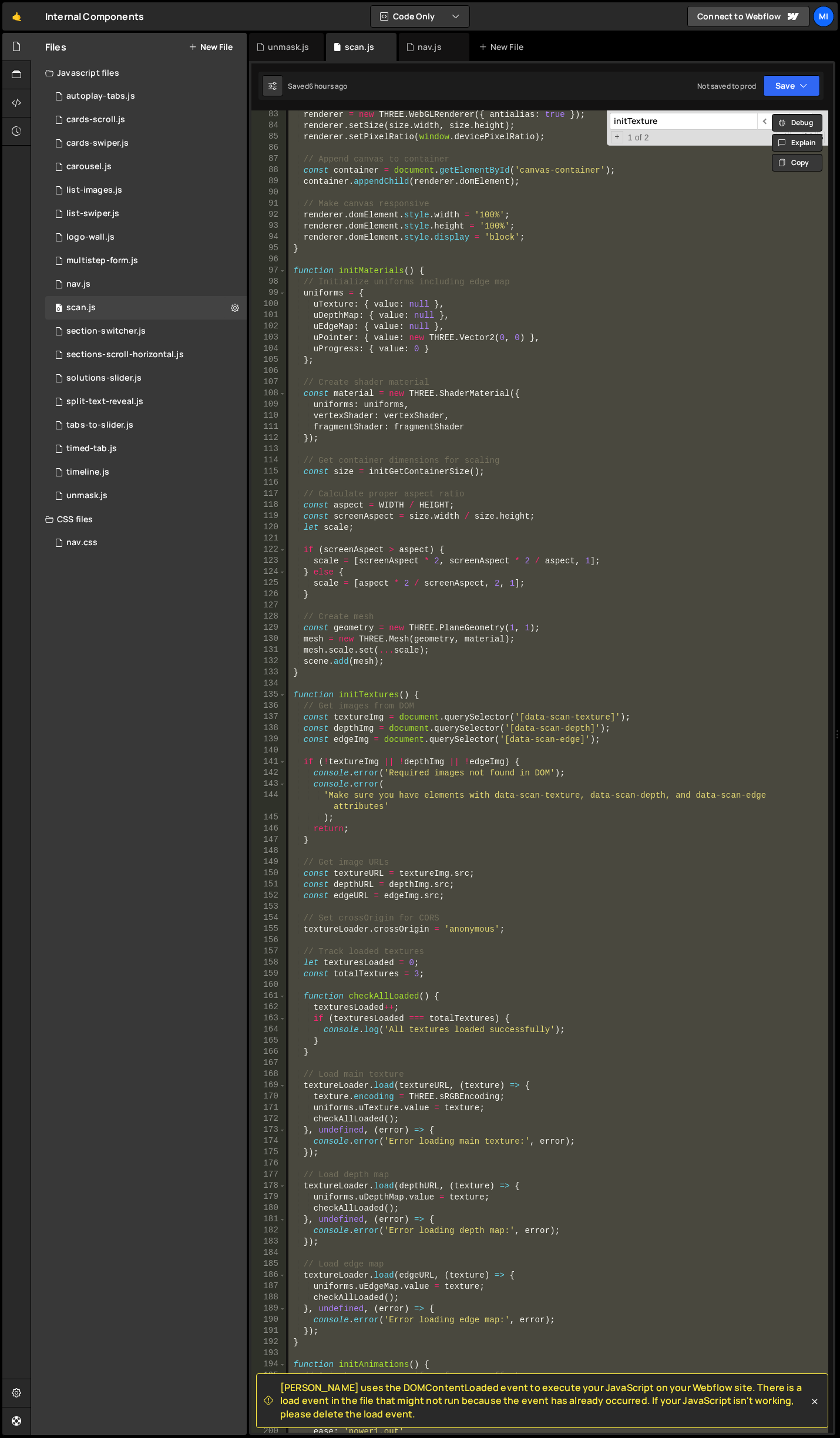
scroll to position [917, 0]
click at [140, 466] on div "0 timeline.js 0" at bounding box center [145, 472] width 202 height 24
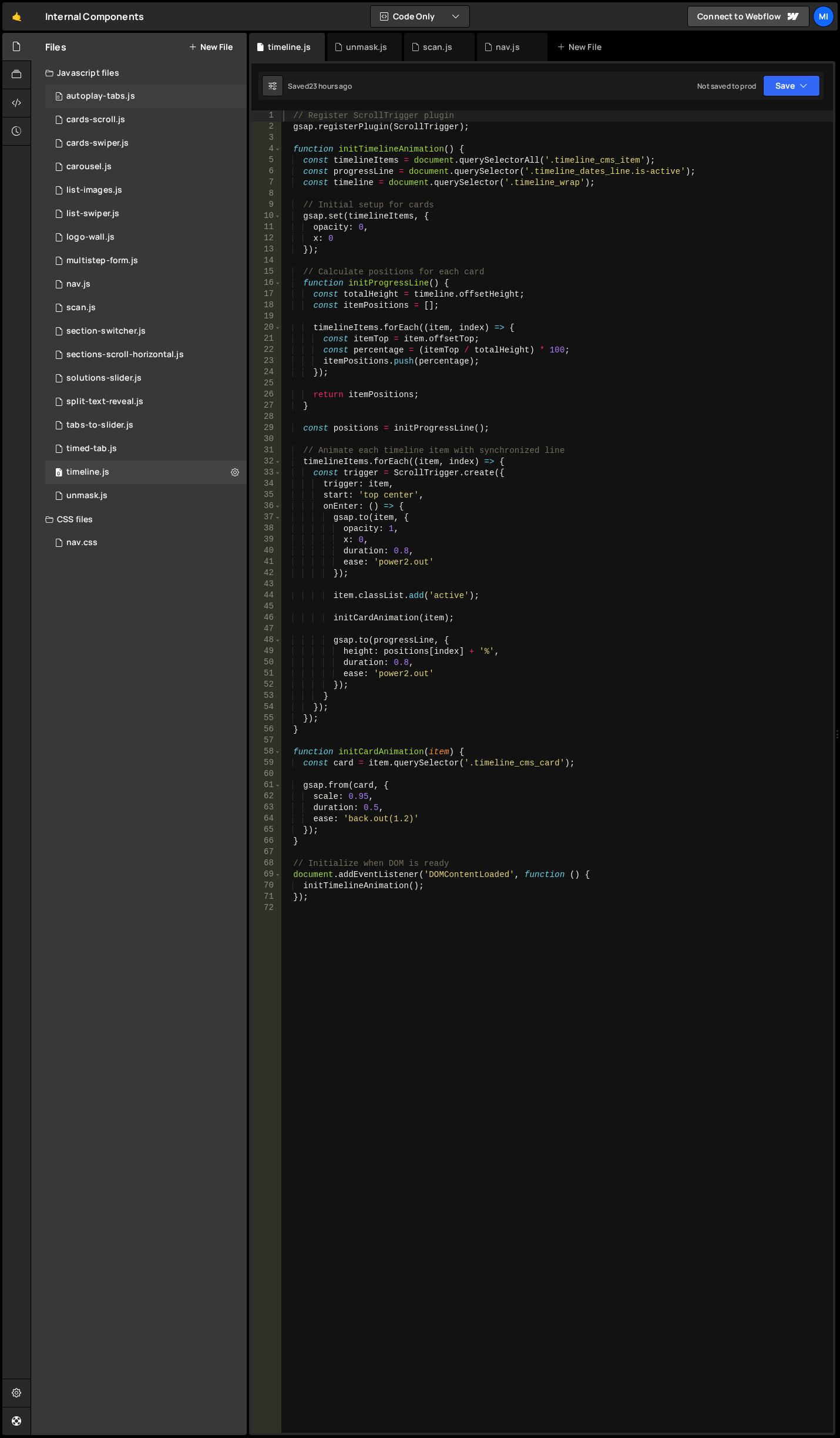
click at [145, 94] on div "0 autoplay-tabs.js 0" at bounding box center [145, 96] width 202 height 24
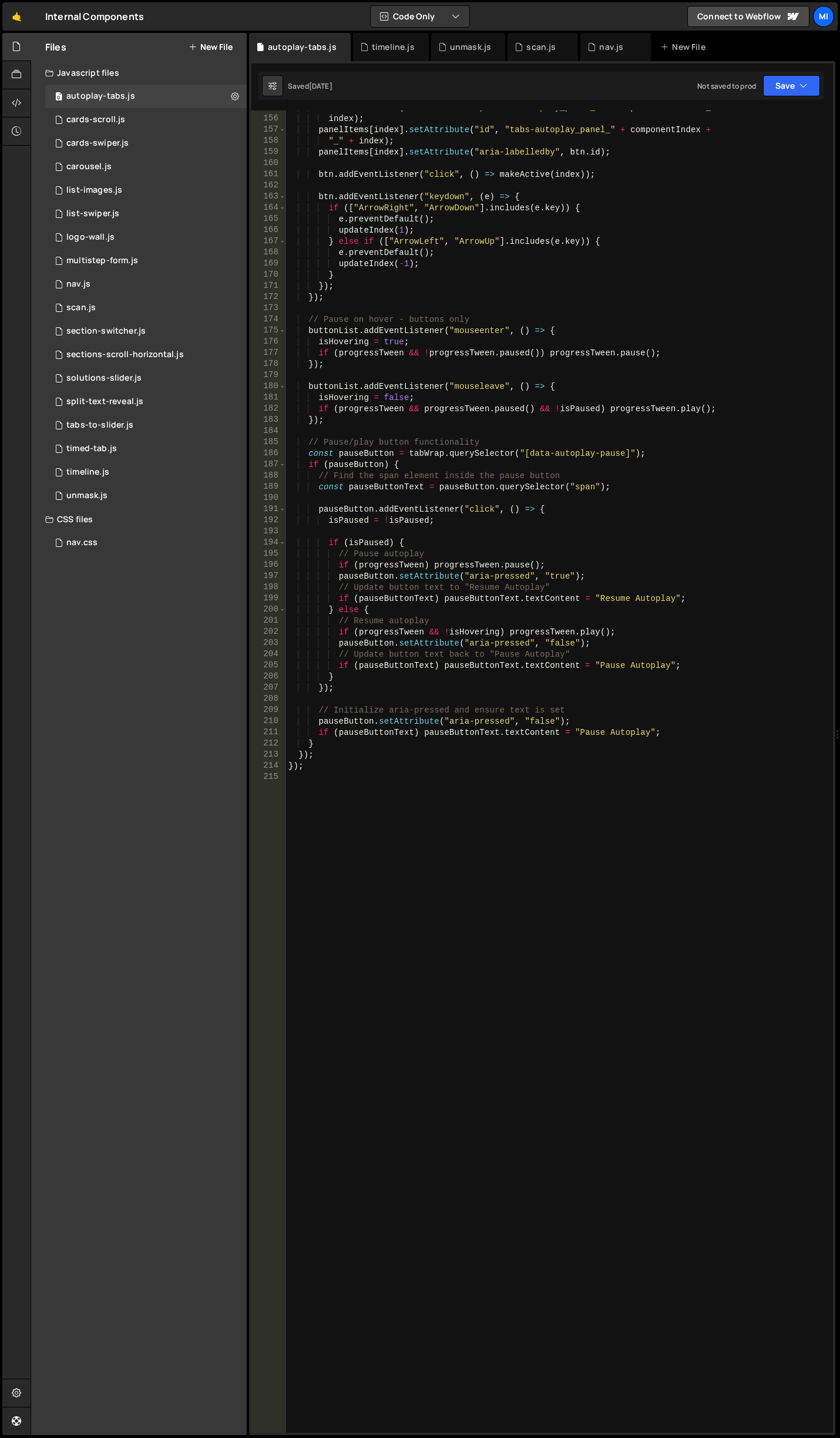
scroll to position [1733, 0]
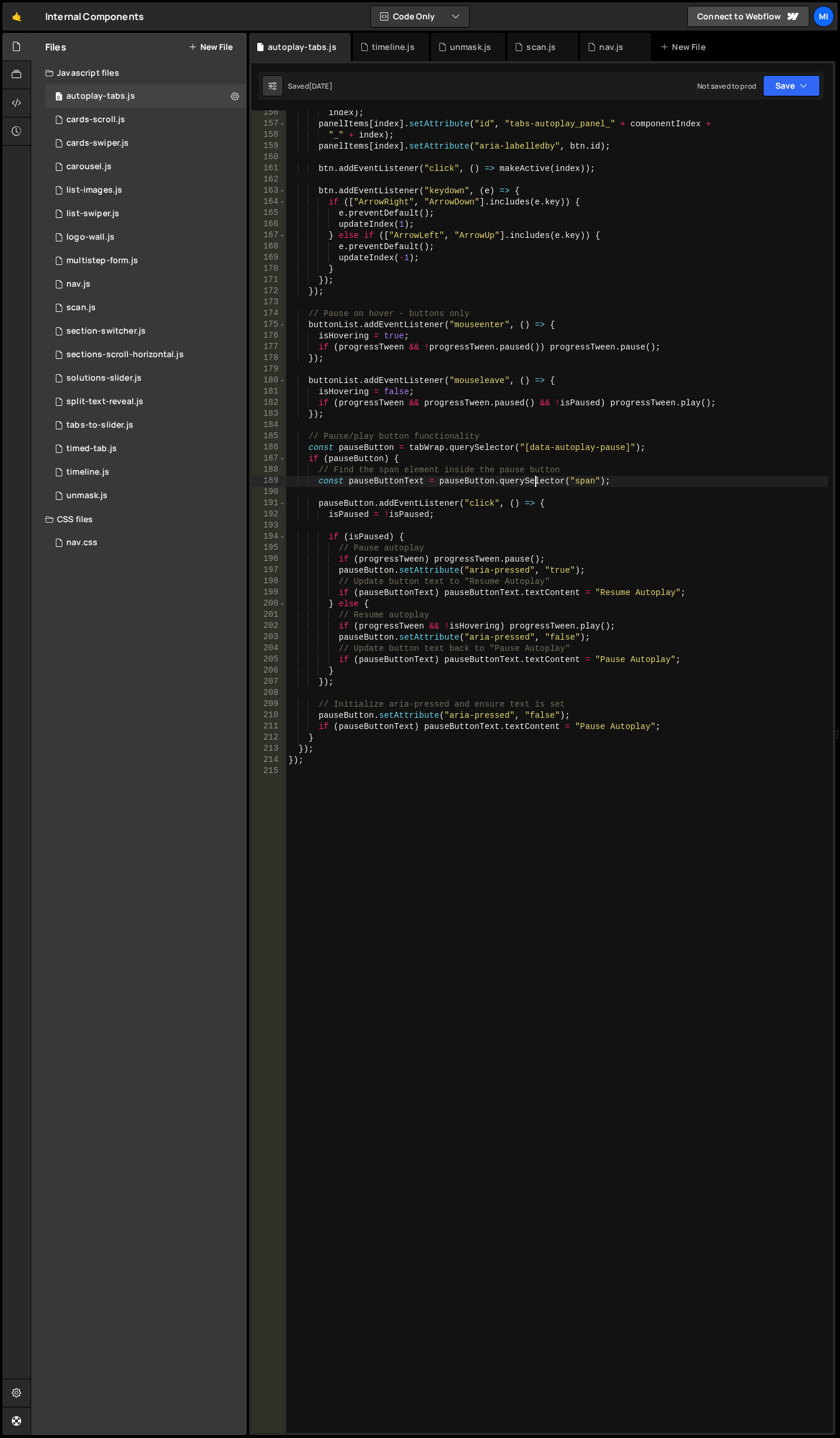
click at [533, 481] on div "index ) ; panelItems [ index ] . setAttribute ( "id" , "tabs-autoplay_panel_" +…" at bounding box center [557, 780] width 542 height 1345
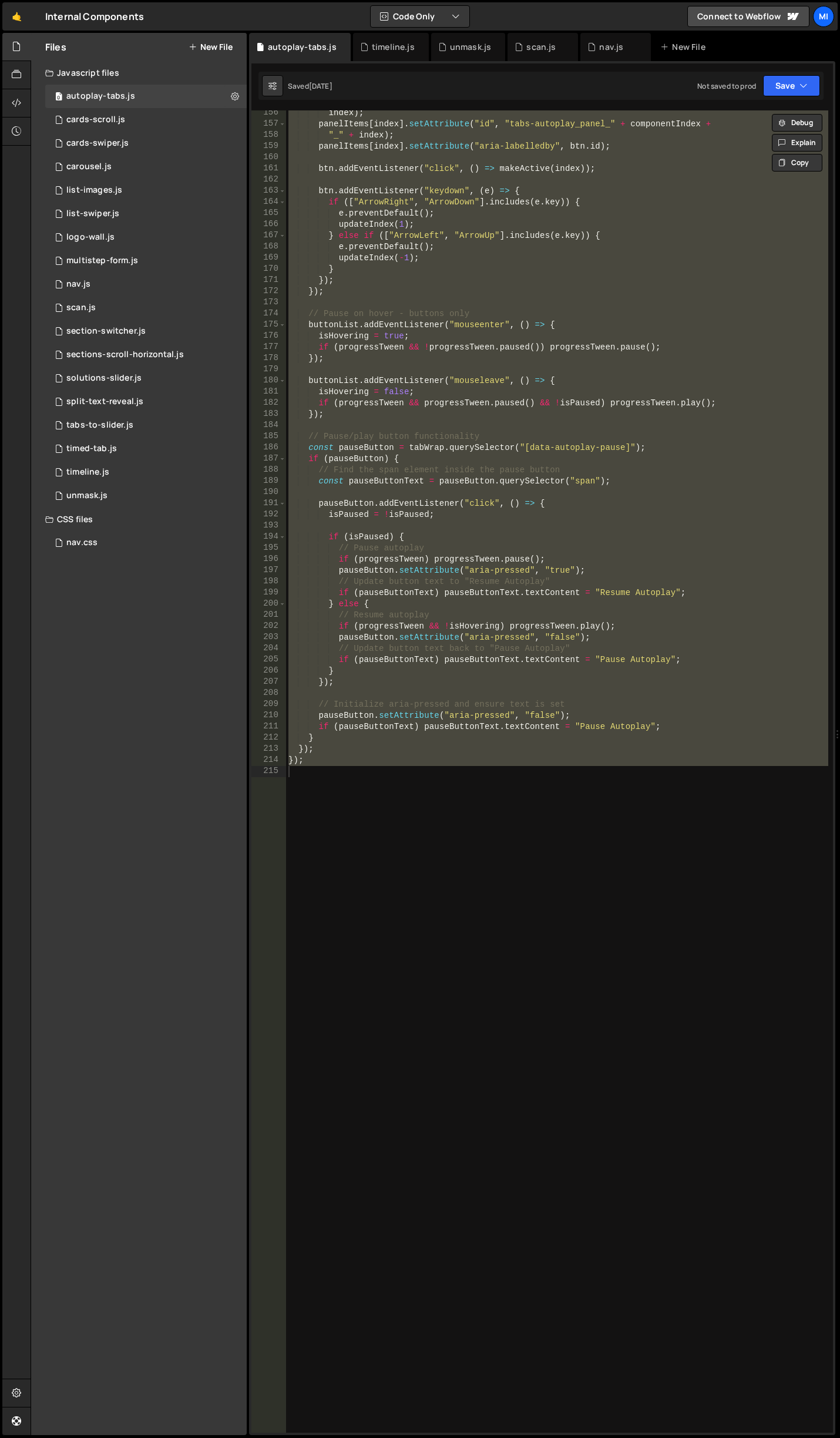
click at [328, 317] on div "index ) ; panelItems [ index ] . setAttribute ( "id" , "tabs-autoplay_panel_" +…" at bounding box center [557, 771] width 542 height 1322
click at [24, 130] on div at bounding box center [17, 131] width 29 height 28
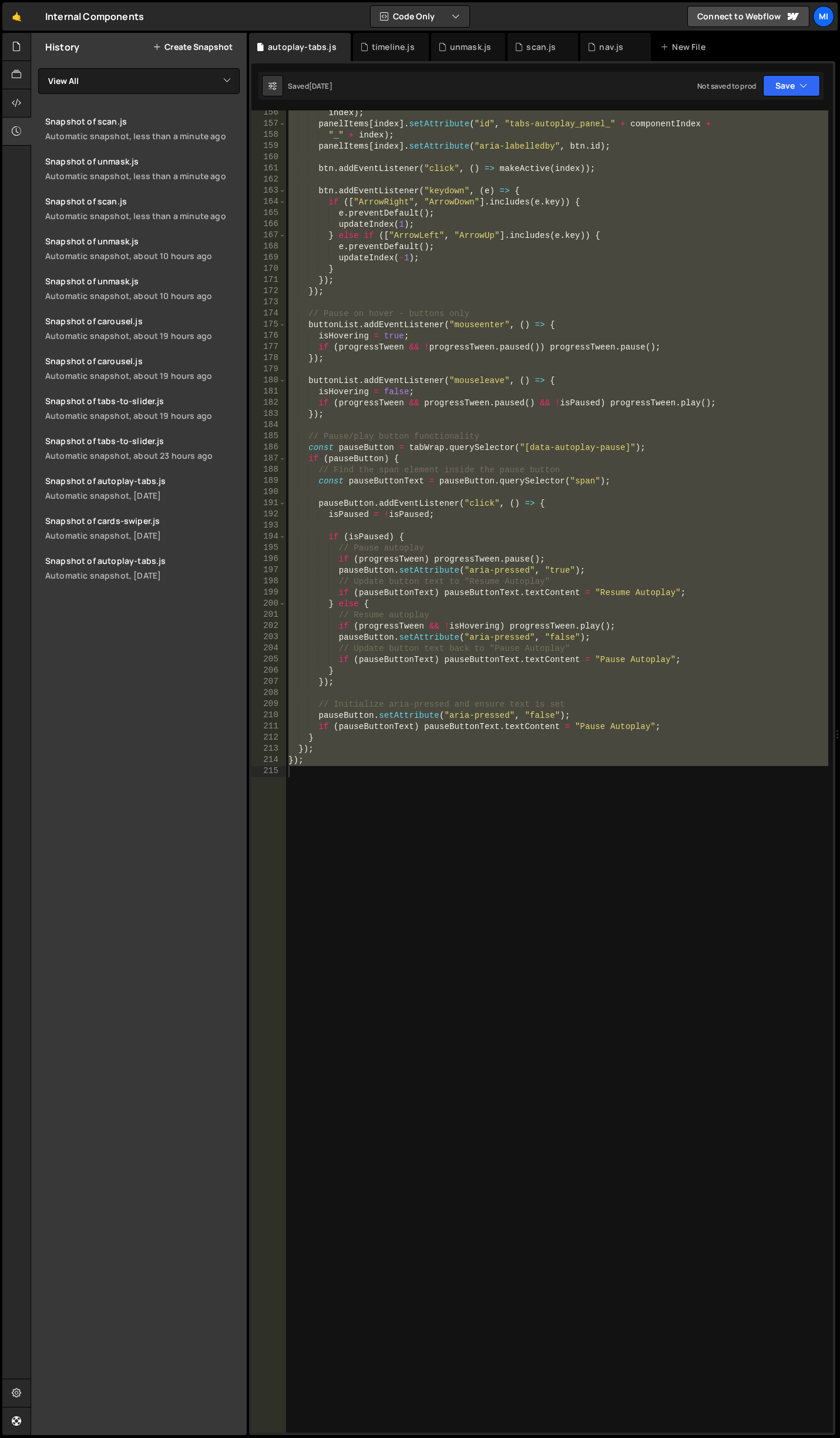
click at [196, 43] on button "Create Snapshot" at bounding box center [192, 47] width 80 height 9
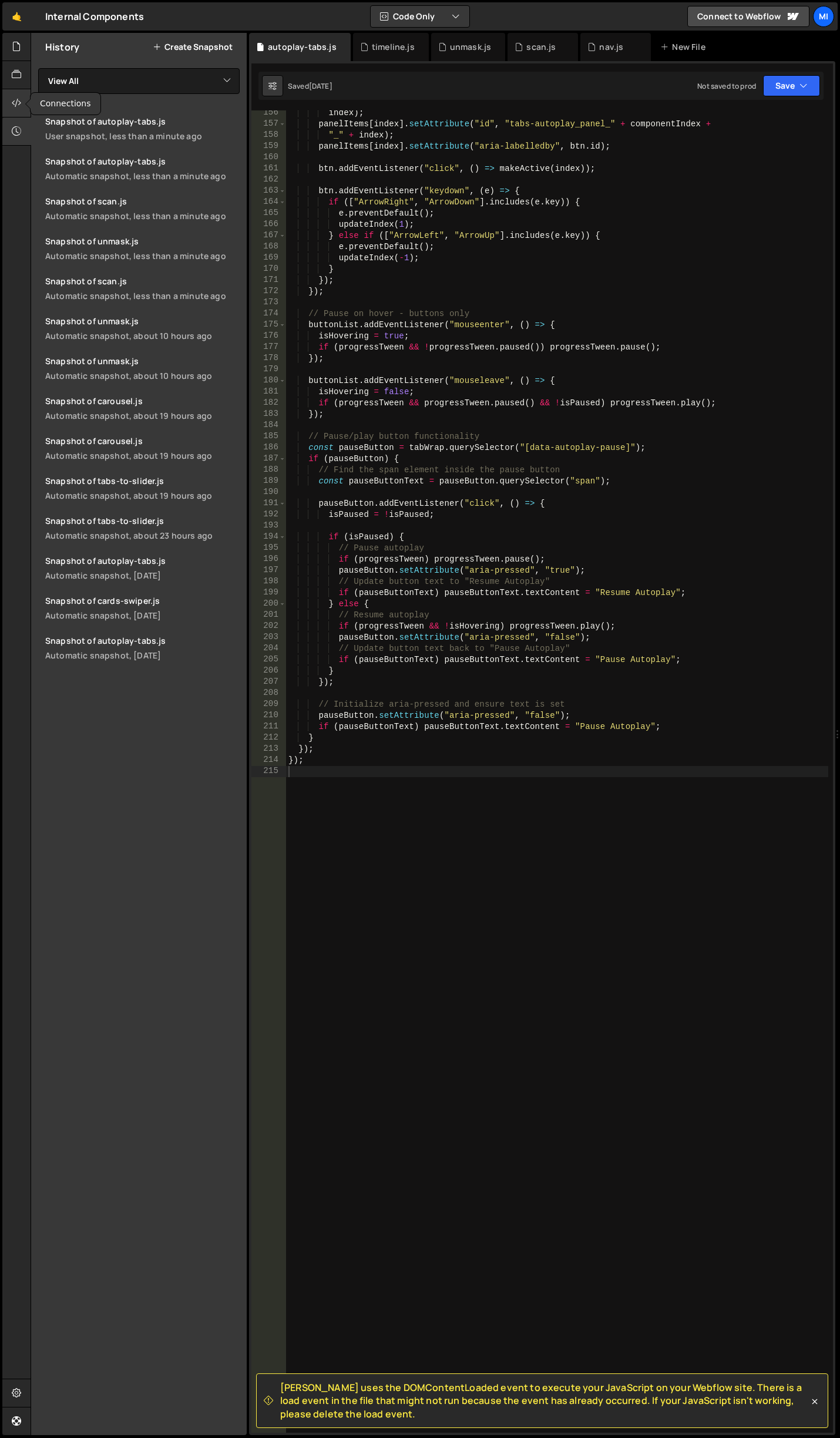
click at [20, 101] on icon at bounding box center [16, 103] width 9 height 13
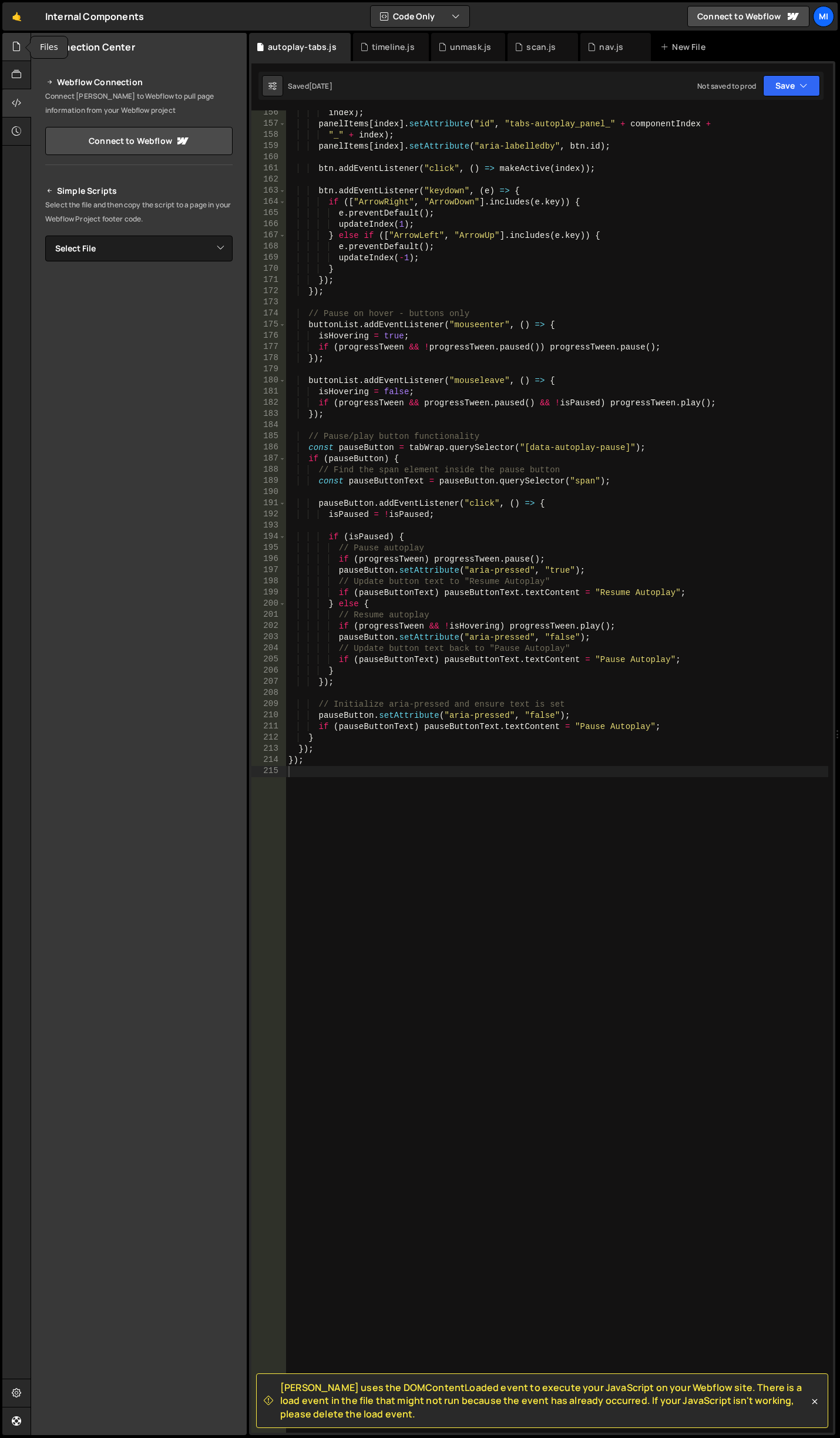
click at [15, 40] on icon at bounding box center [16, 46] width 9 height 13
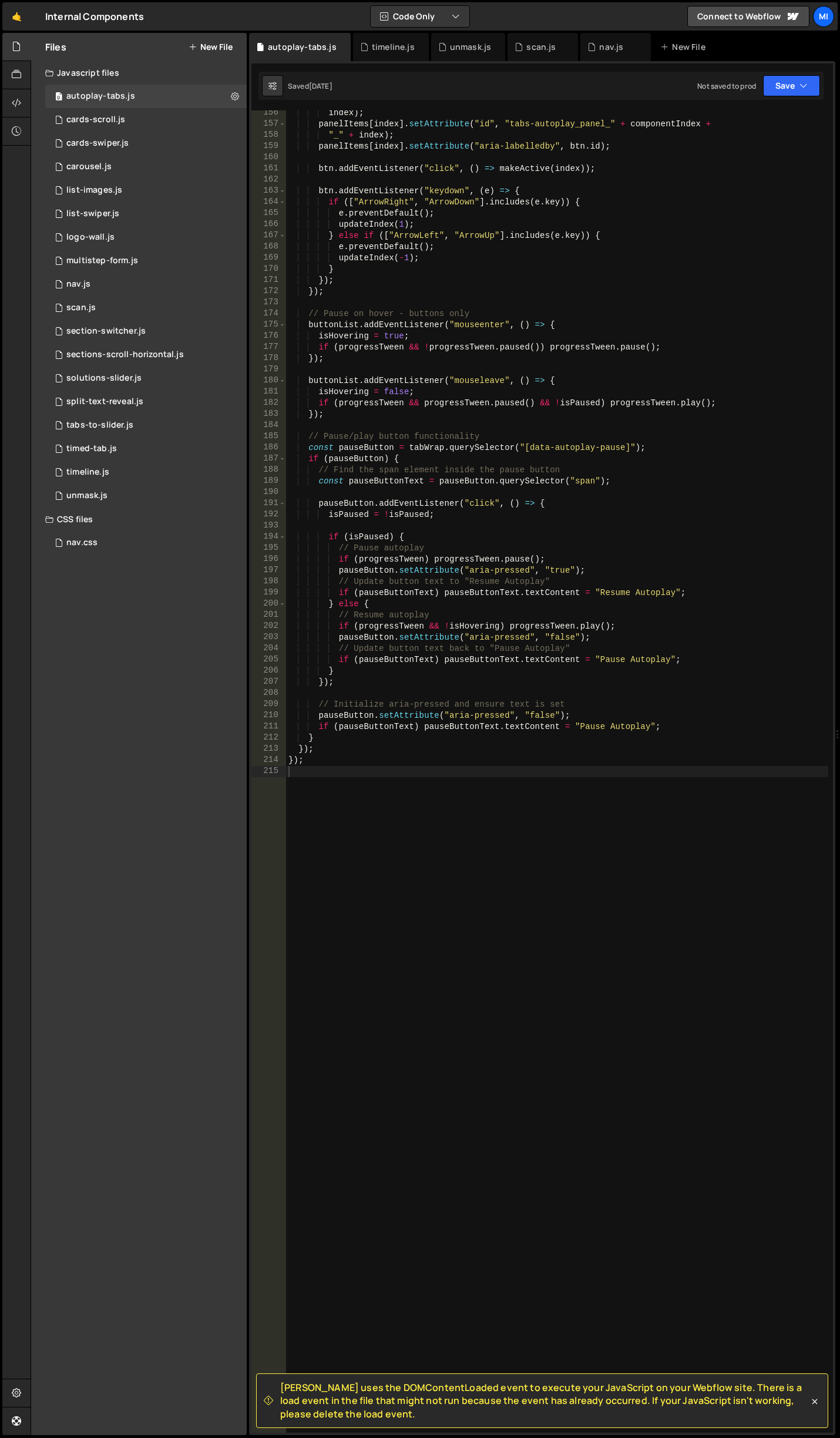
click at [441, 249] on div "index ) ; panelItems [ index ] . setAttribute ( "id" , "tabs-autoplay_panel_" +…" at bounding box center [557, 780] width 542 height 1345
type textarea "});"
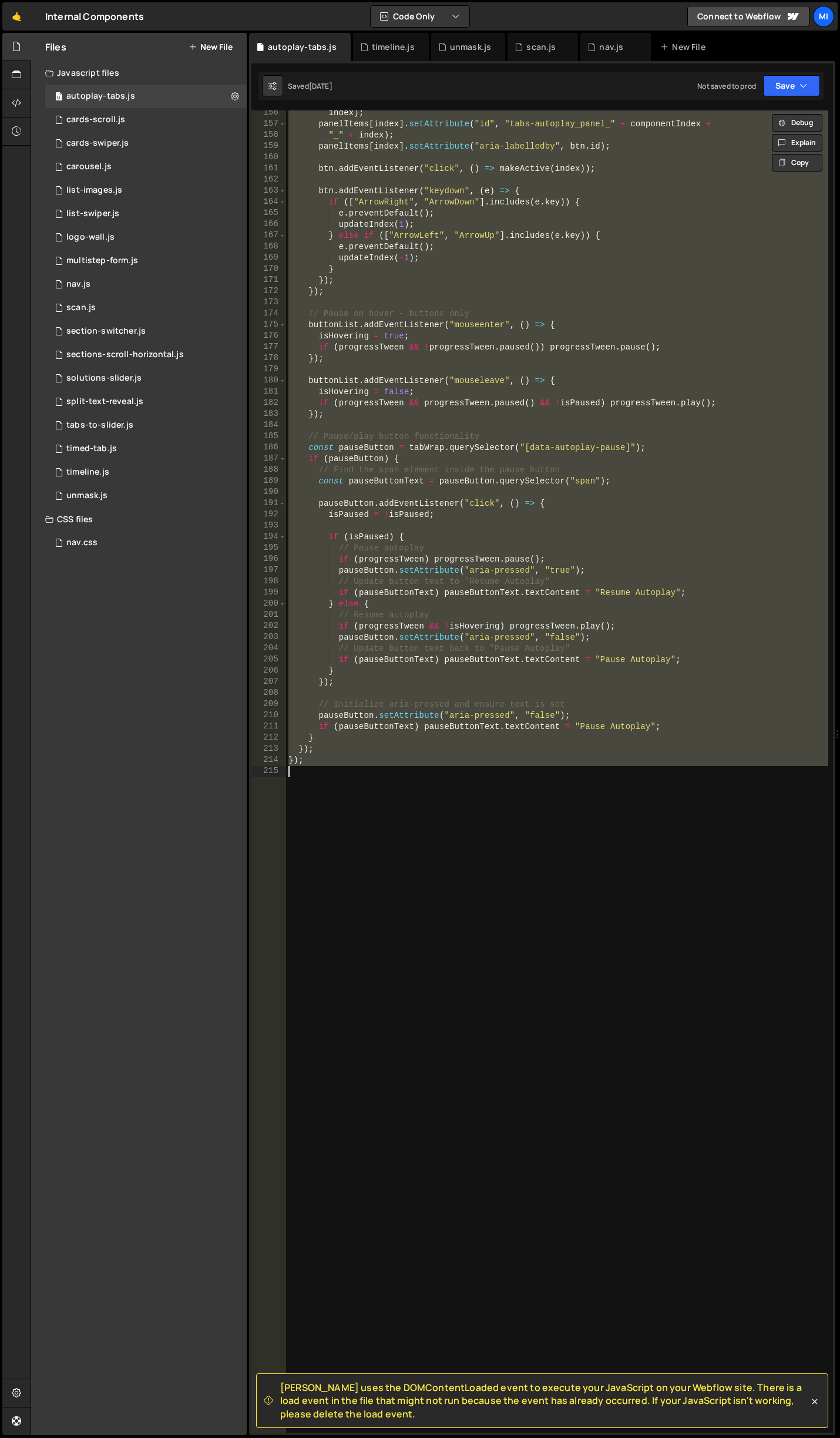
click at [198, 44] on button "New File" at bounding box center [211, 47] width 44 height 9
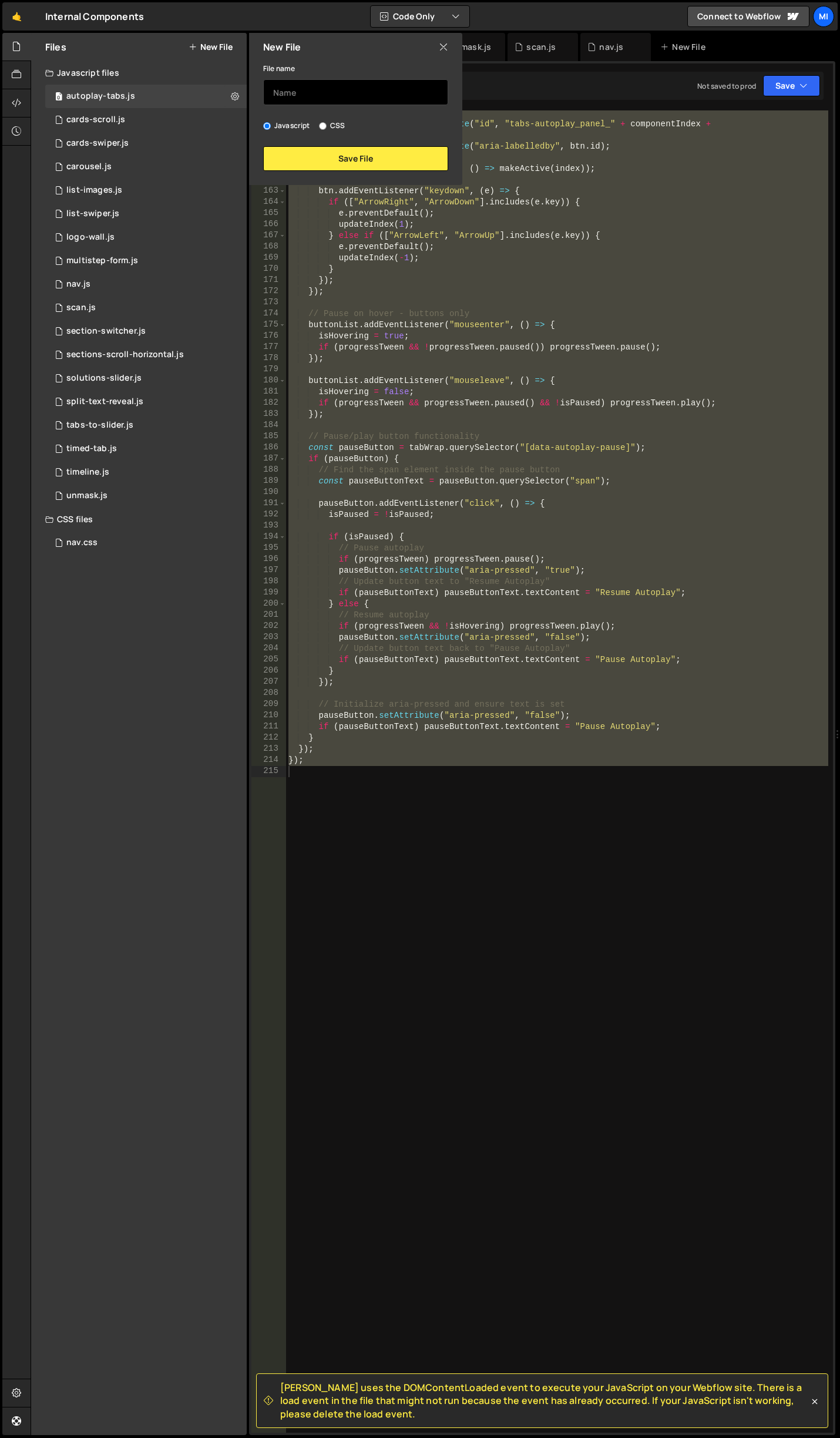
click at [338, 102] on input "text" at bounding box center [355, 92] width 185 height 26
type input "t"
type input "autoplay-tabs-to-accordion"
click at [326, 161] on button "Save File" at bounding box center [355, 158] width 185 height 24
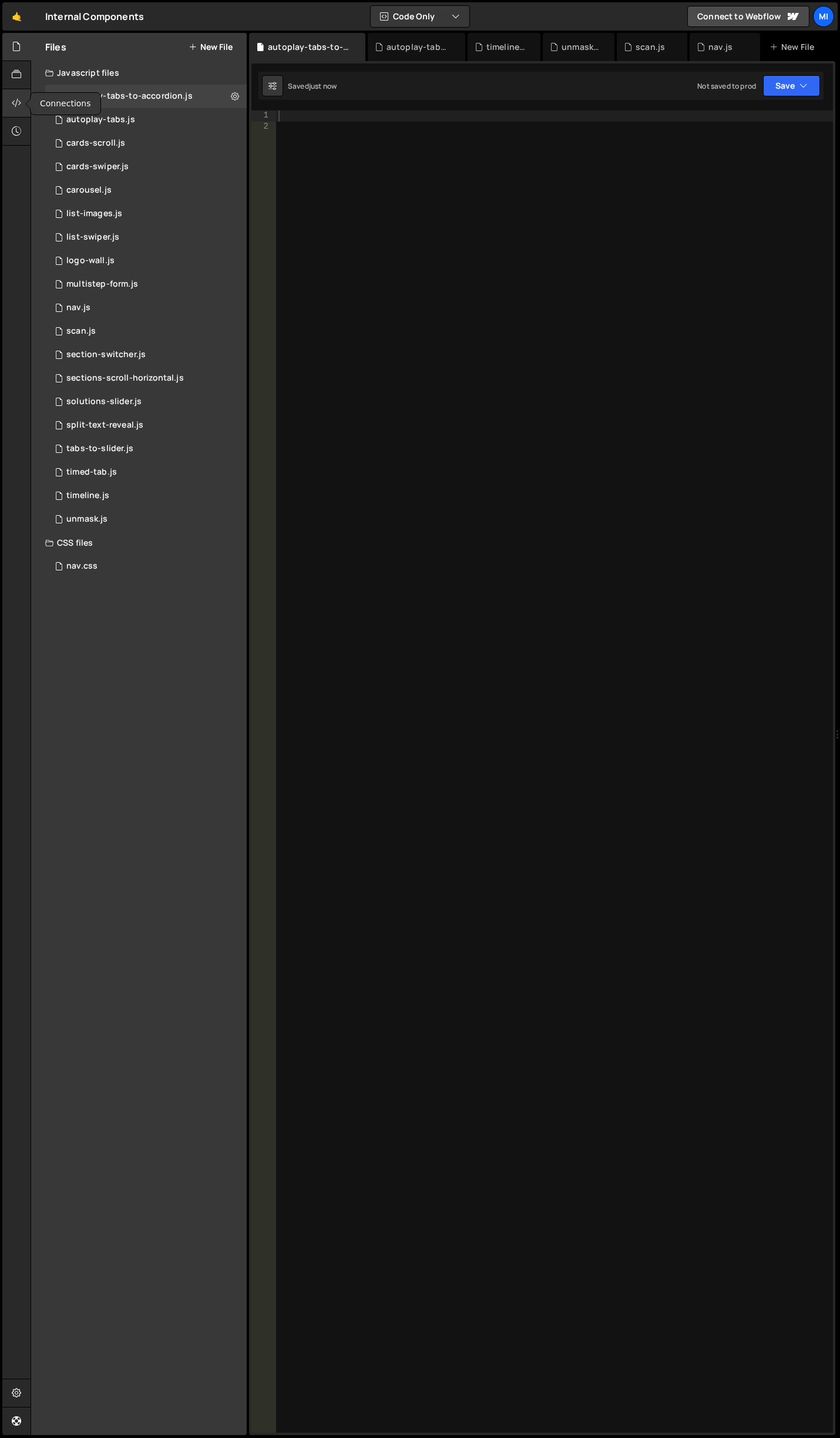
click at [24, 109] on div at bounding box center [17, 103] width 29 height 28
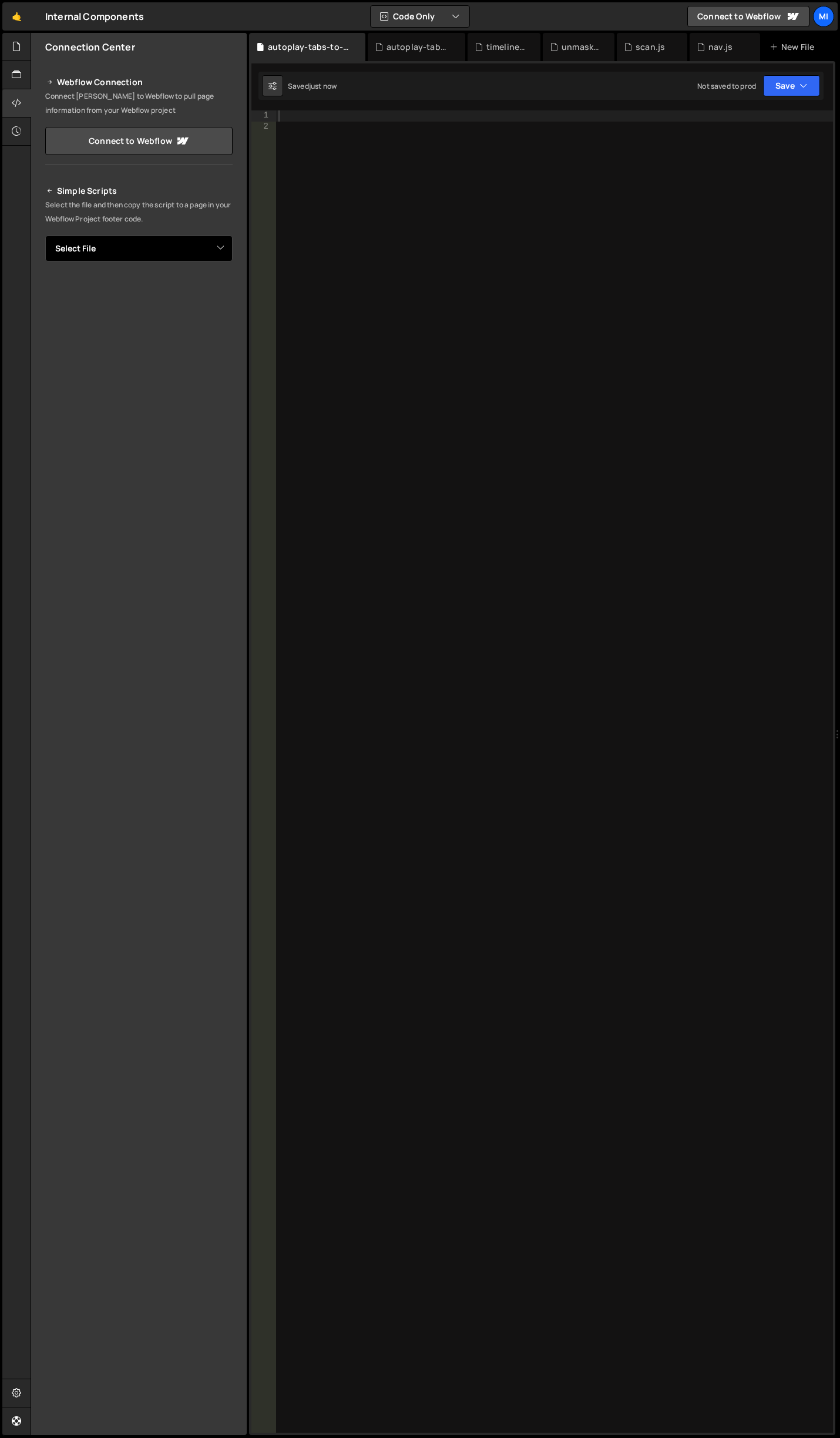
click at [220, 244] on select "Select File autoplay-tabs.js cards-scroll.js cards-swiper.js carousel.js list-i…" at bounding box center [138, 248] width 187 height 26
select select "44635"
click at [45, 235] on select "Select File autoplay-tabs.js cards-scroll.js cards-swiper.js carousel.js list-i…" at bounding box center [138, 248] width 187 height 26
click at [228, 289] on button "Button group with nested dropdown" at bounding box center [224, 289] width 17 height 24
click at [215, 305] on link "Copy Staging js" at bounding box center [183, 311] width 97 height 17
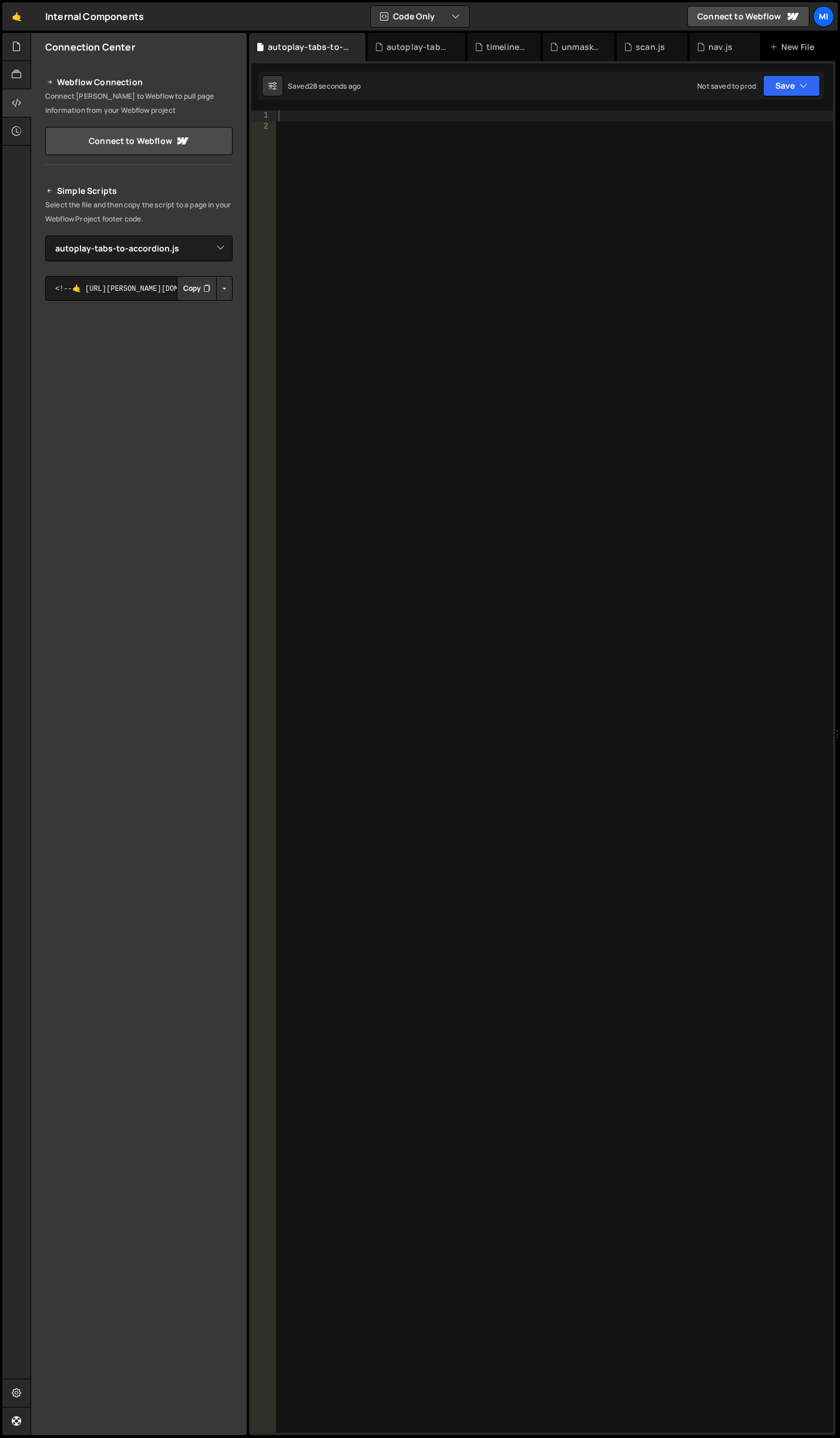
click at [536, 445] on div at bounding box center [555, 783] width 557 height 1345
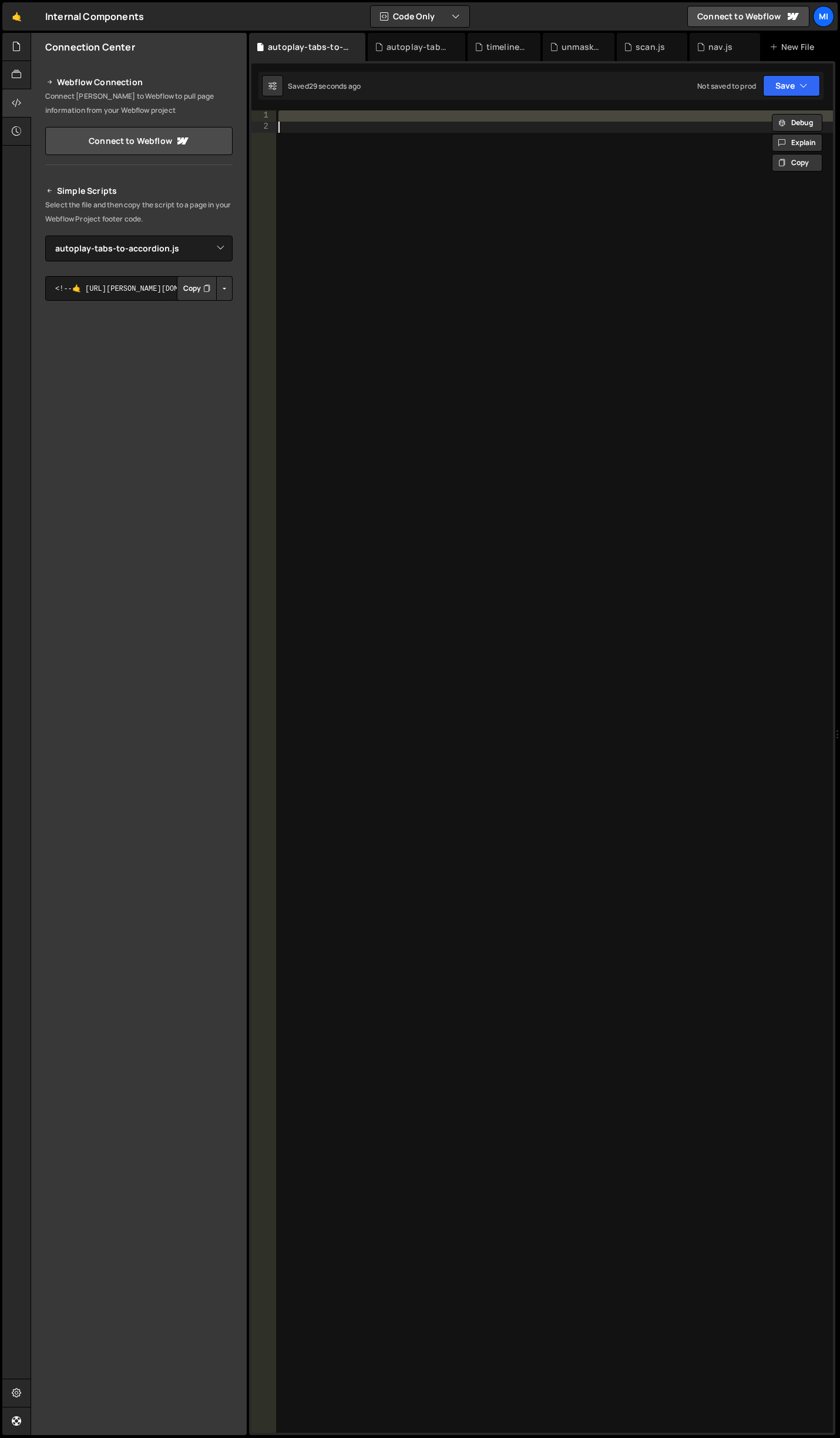
paste textarea "});"
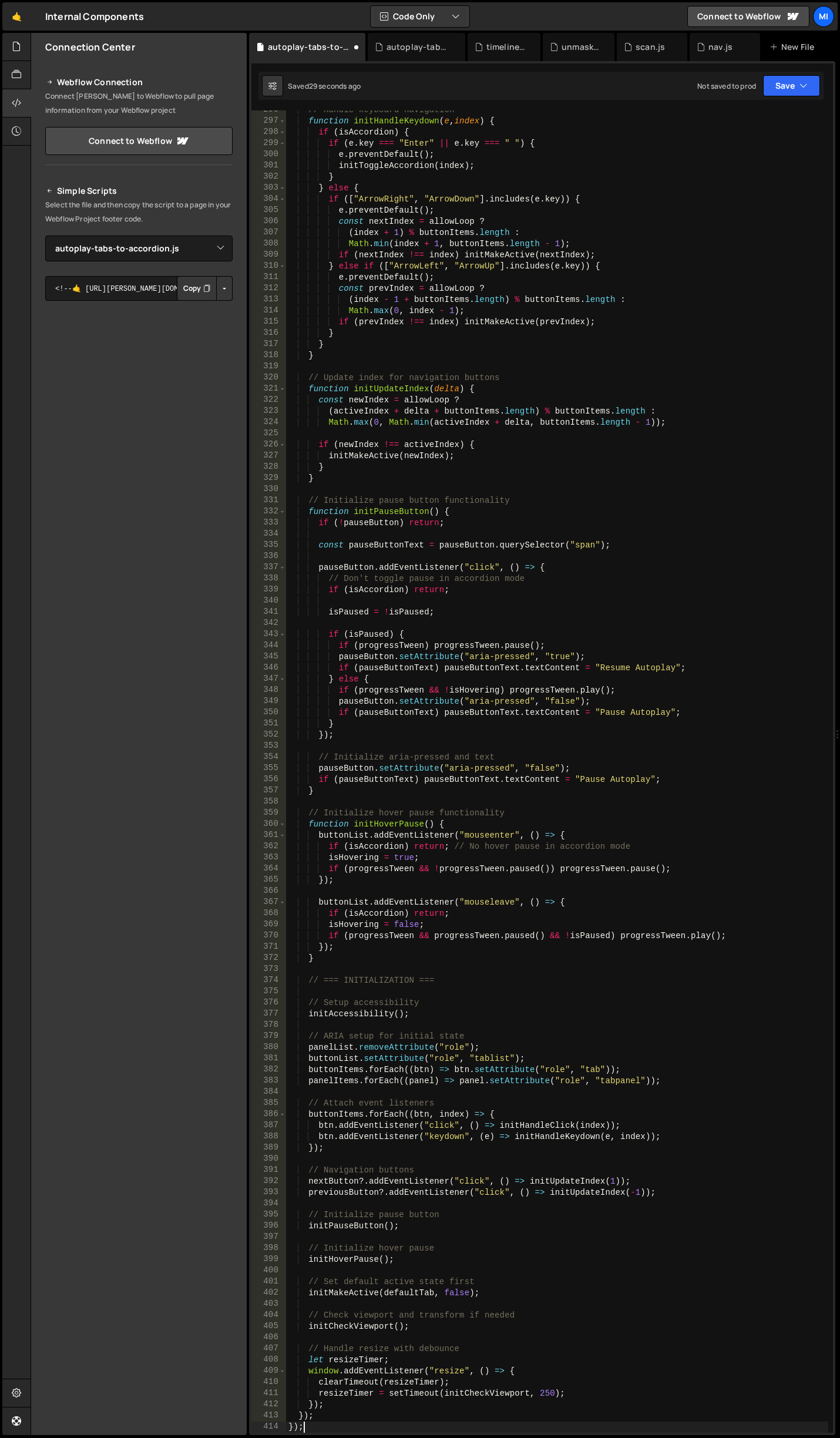
scroll to position [3298, 0]
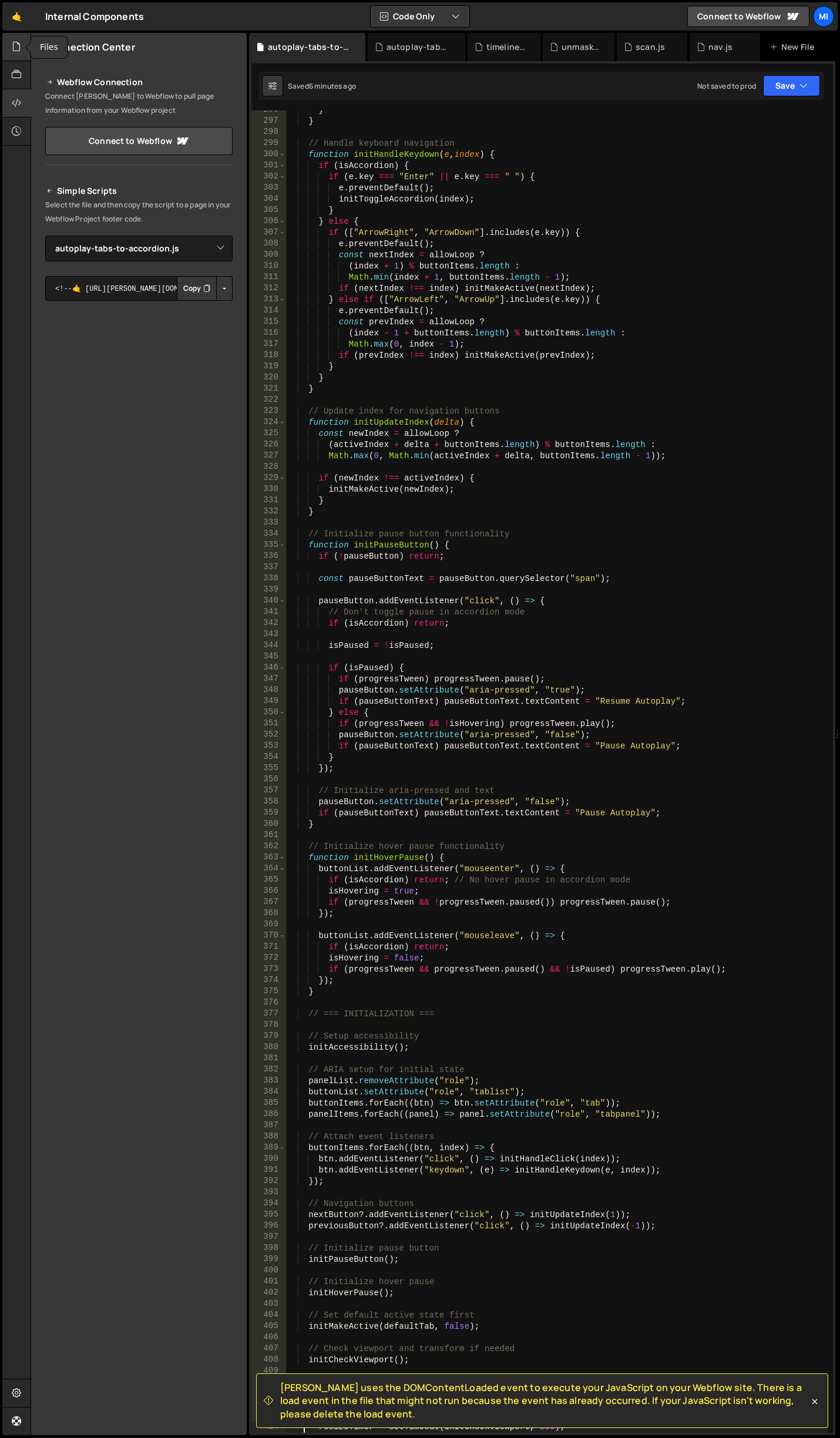
click at [21, 41] on icon at bounding box center [16, 46] width 9 height 13
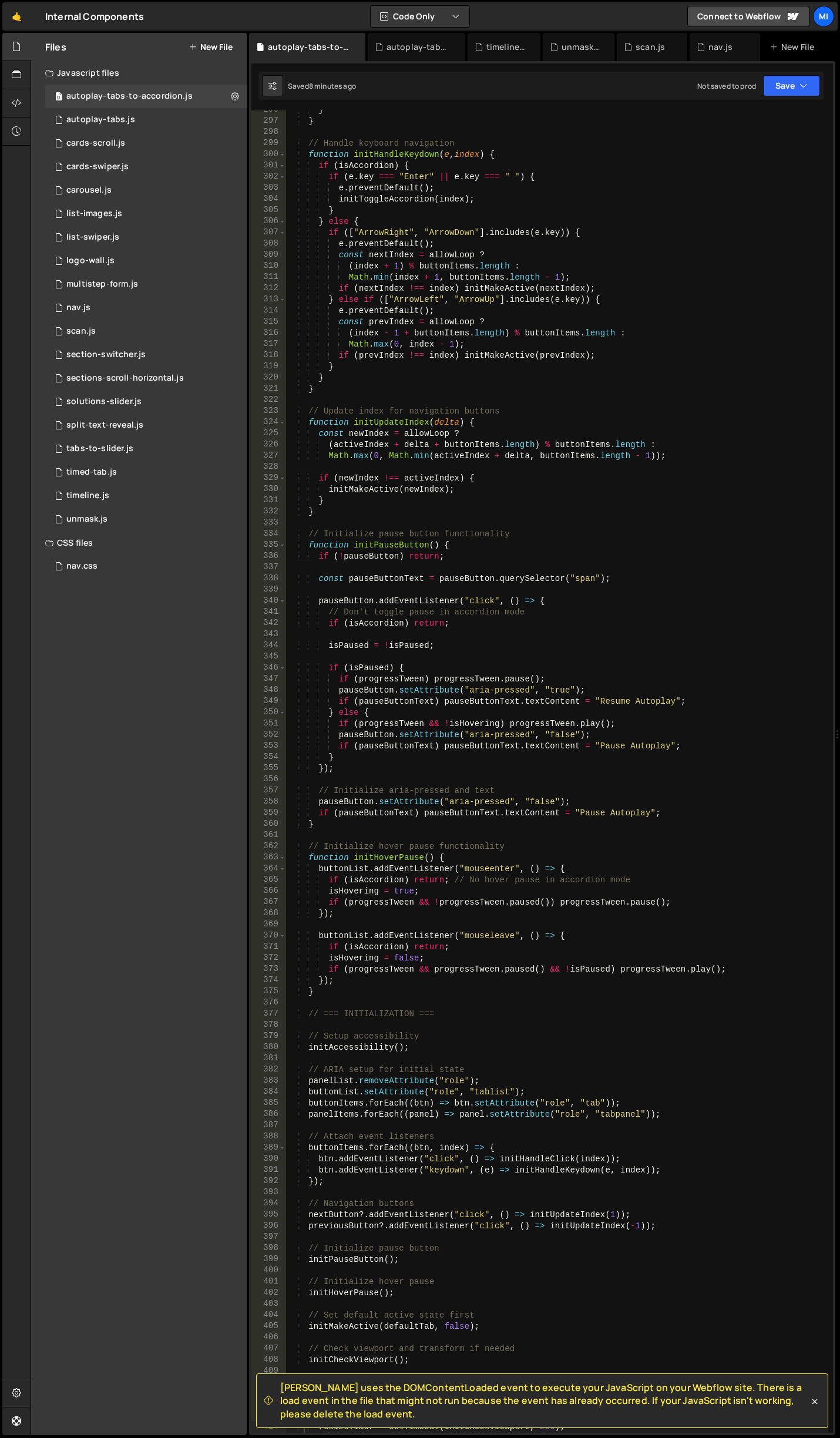
click at [448, 517] on div "} } // Handle keyboard navigation function initHandleKeydown ( e , index ) { if…" at bounding box center [557, 776] width 542 height 1345
type textarea "}"
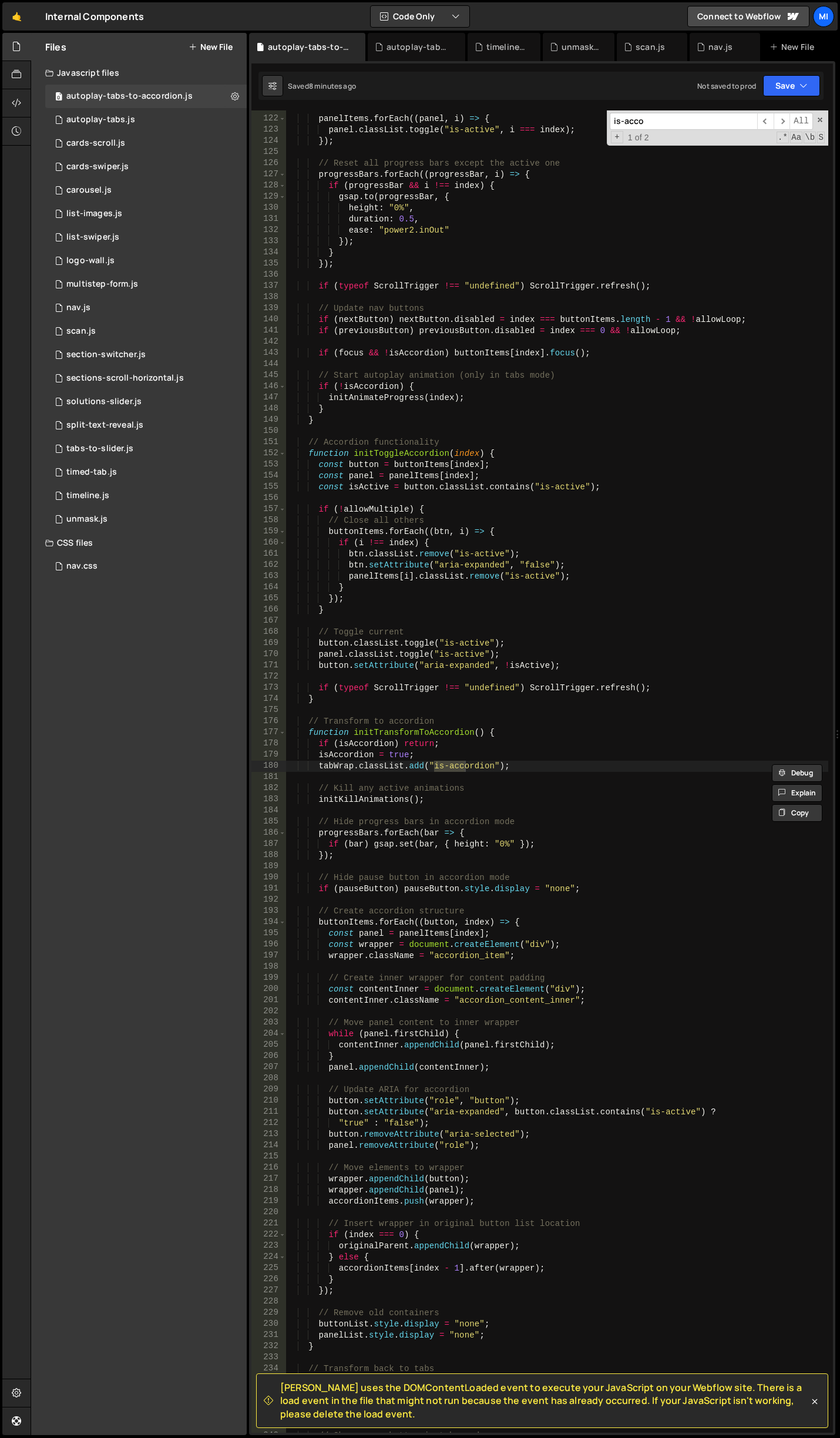
scroll to position [1348, 0]
type input "is-accordion"
click at [555, 219] on div "panelItems . forEach (( panel , i ) => { panel . classList . toggle ( "is-activ…" at bounding box center [557, 774] width 542 height 1345
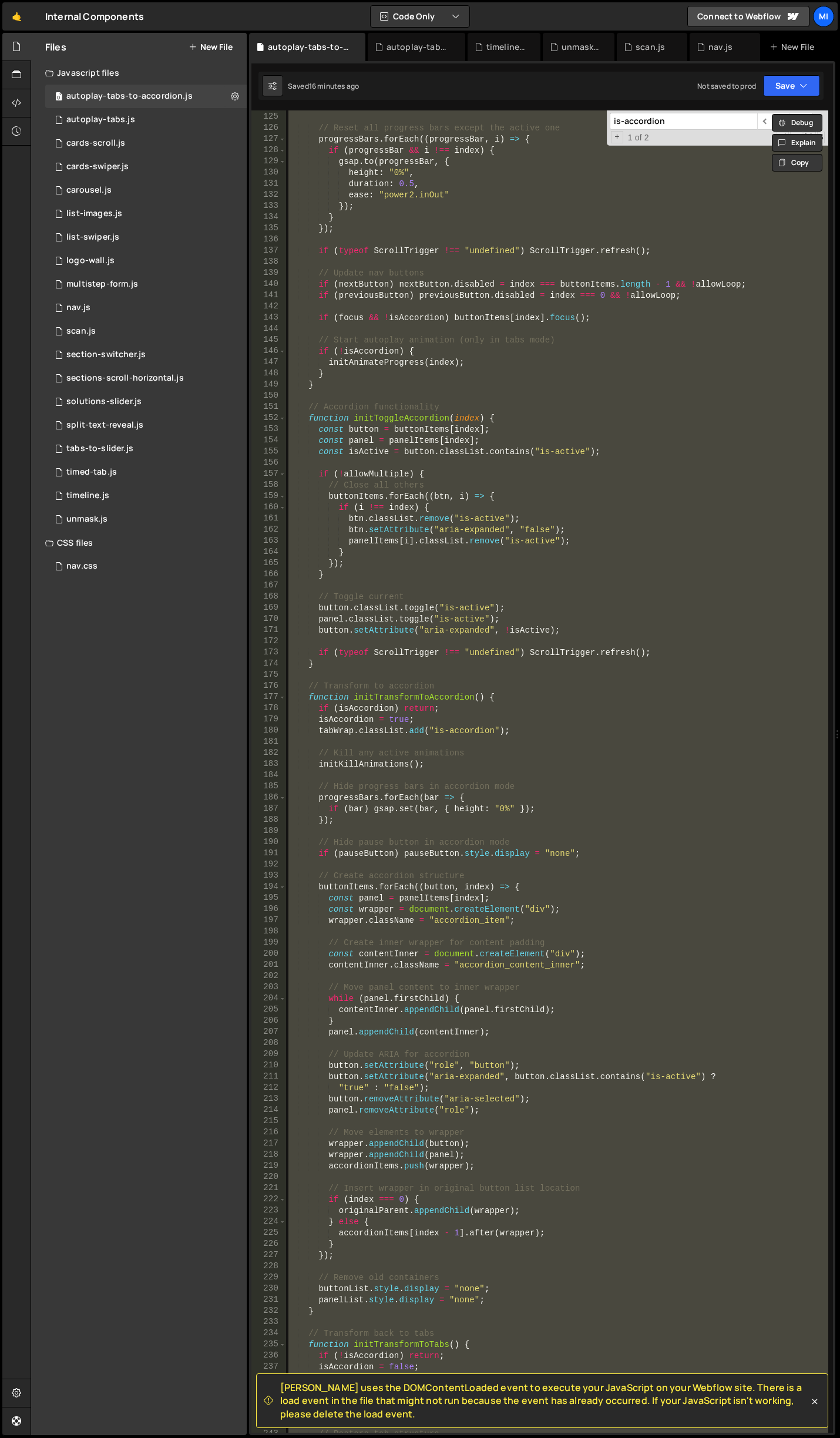
click at [555, 424] on div "}) ; // Reset all progress bars except the active one progressBars . forEach ((…" at bounding box center [557, 771] width 542 height 1322
type textarea "const button = buttonItems[index];"
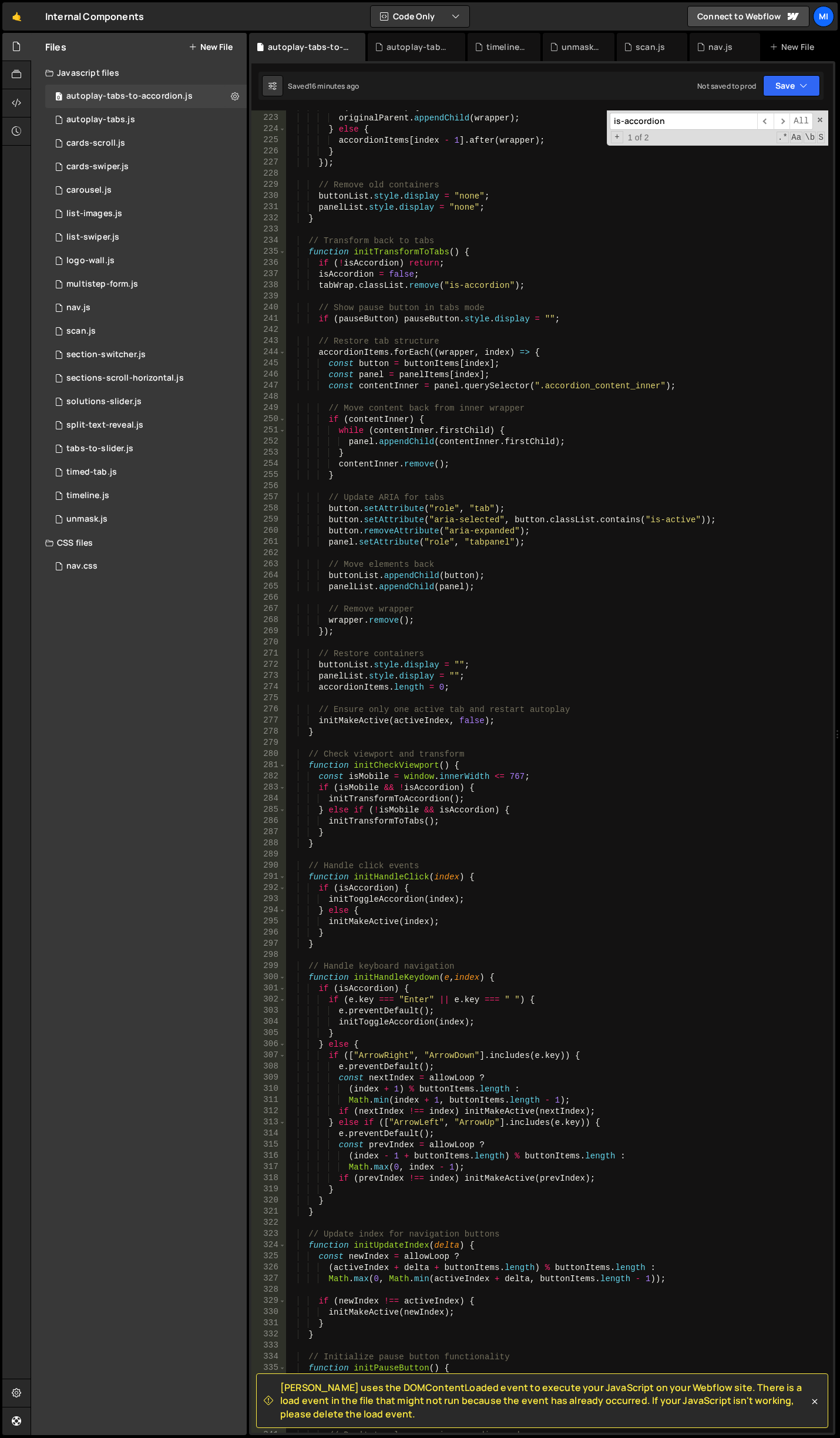
scroll to position [2794, 0]
